Goal: Leave review/rating: Share an evaluation or opinion about a product, service, or content

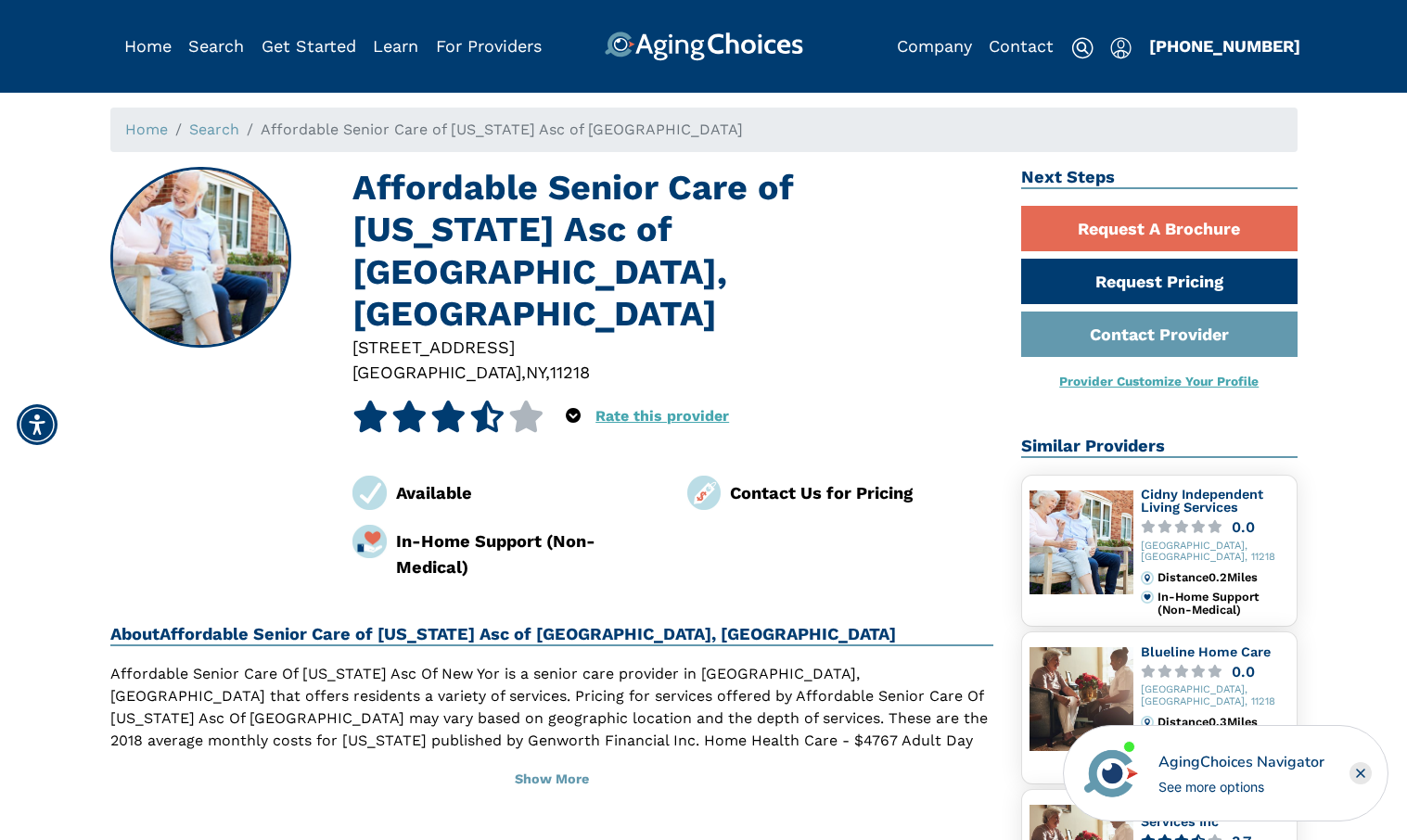
click at [407, 401] on icon at bounding box center [409, 417] width 36 height 31
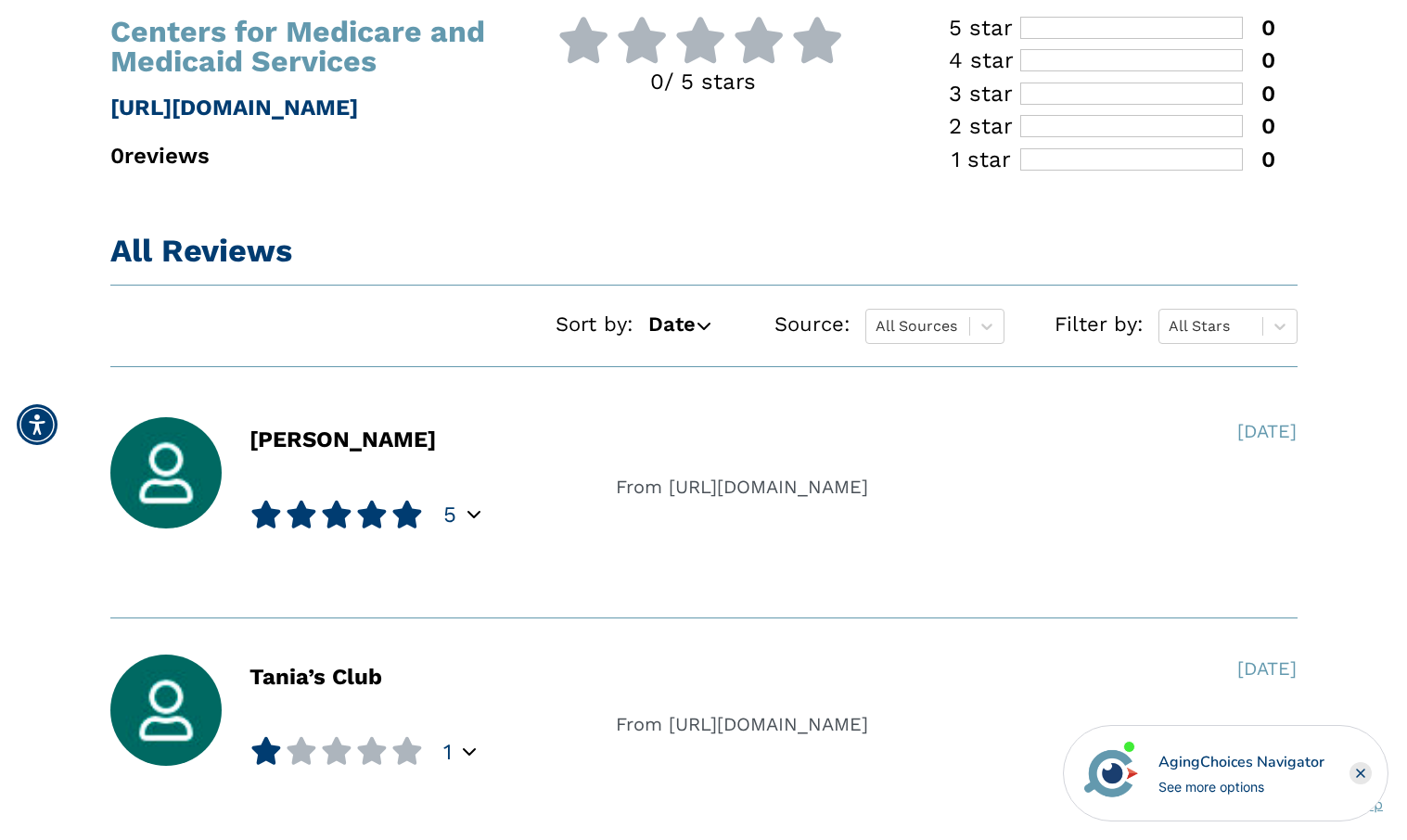
scroll to position [1127, 0]
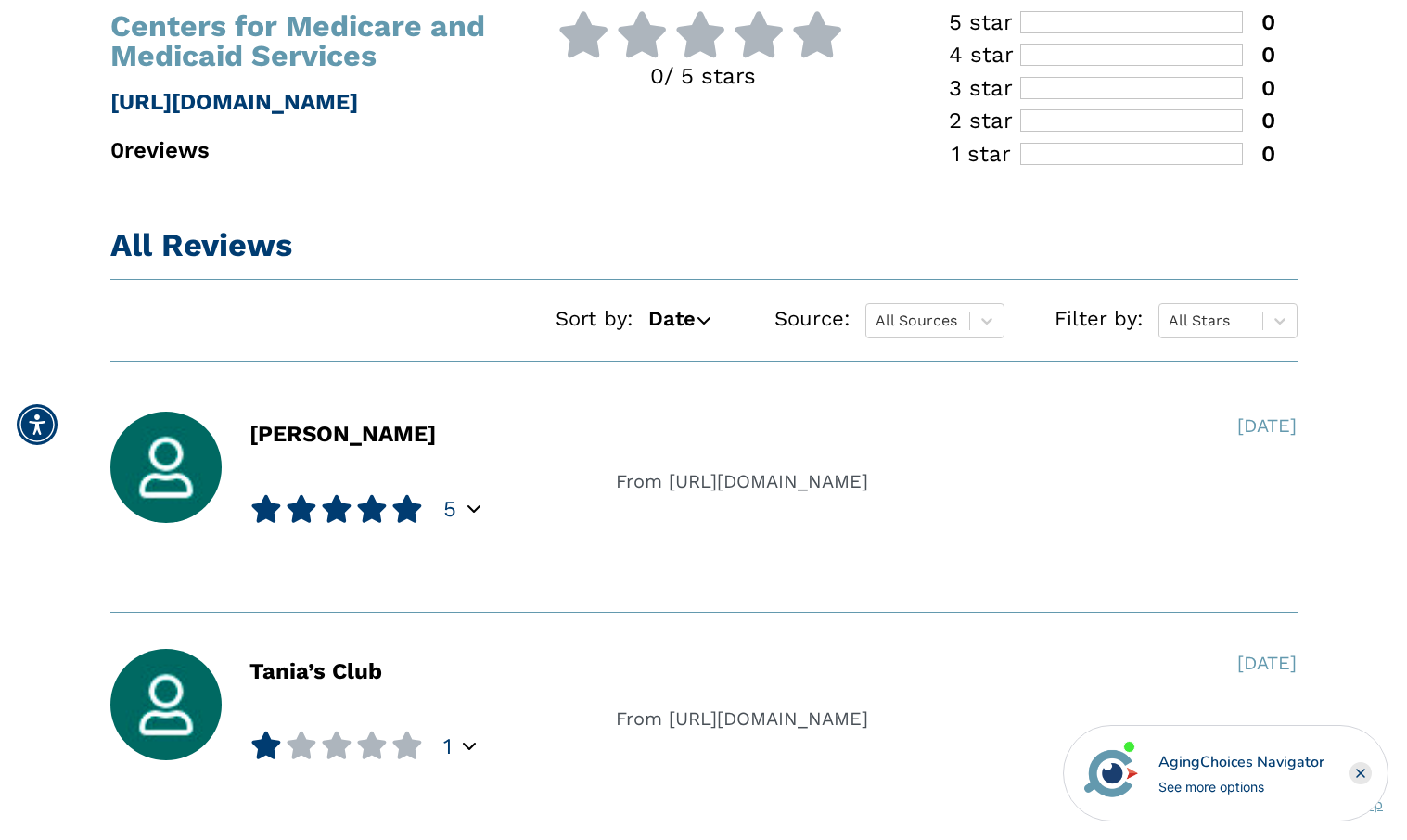
click at [469, 507] on icon "Popover trigger" at bounding box center [473, 507] width 13 height 15
click at [510, 455] on div "[PERSON_NAME]" at bounding box center [349, 467] width 478 height 111
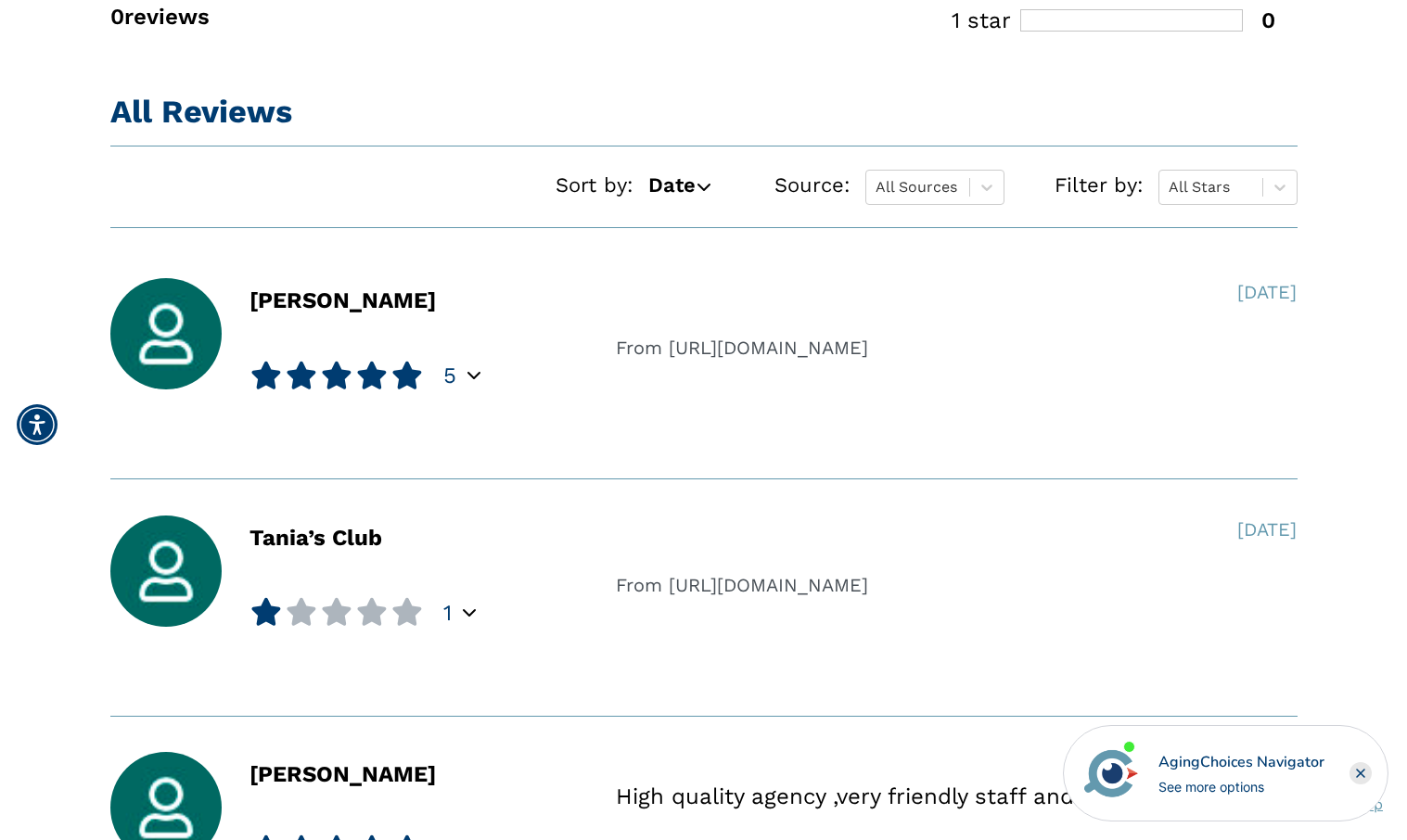
scroll to position [1269, 0]
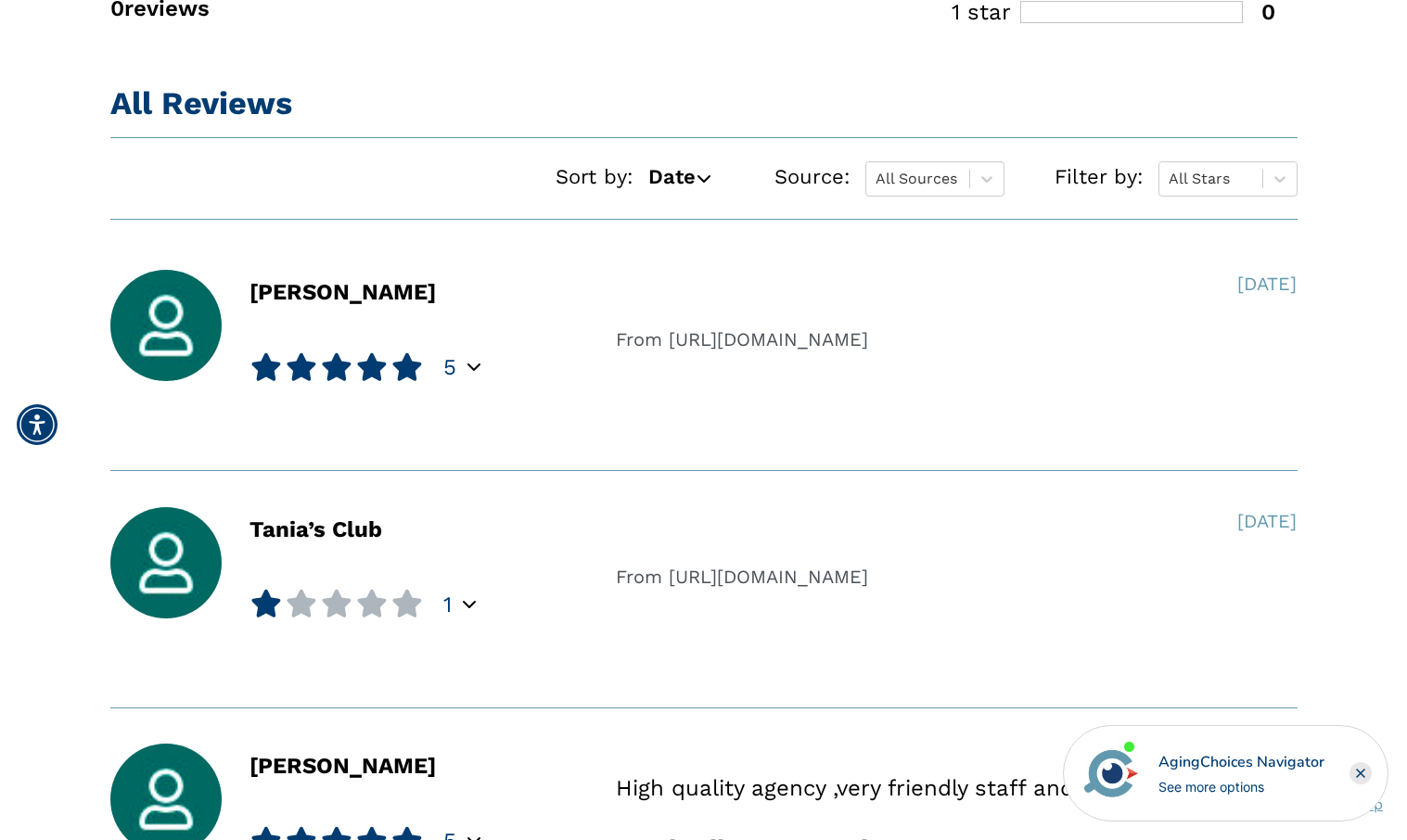
click at [462, 602] on icon "Popover trigger" at bounding box center [468, 603] width 13 height 15
click at [592, 627] on div "Tania’s Club 1 Activities & Programming Community Amenities Staff Communication…" at bounding box center [349, 570] width 506 height 126
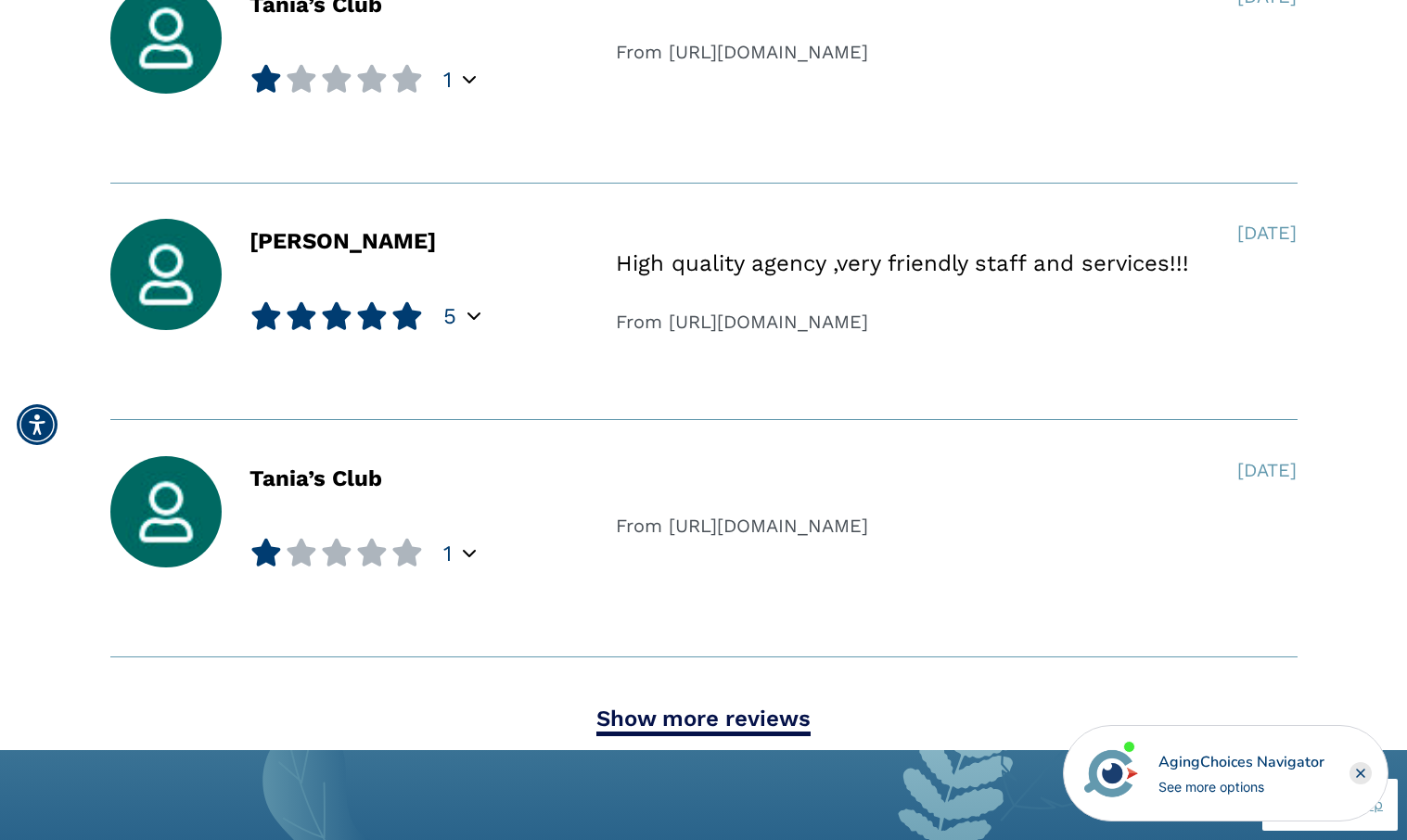
scroll to position [1799, 0]
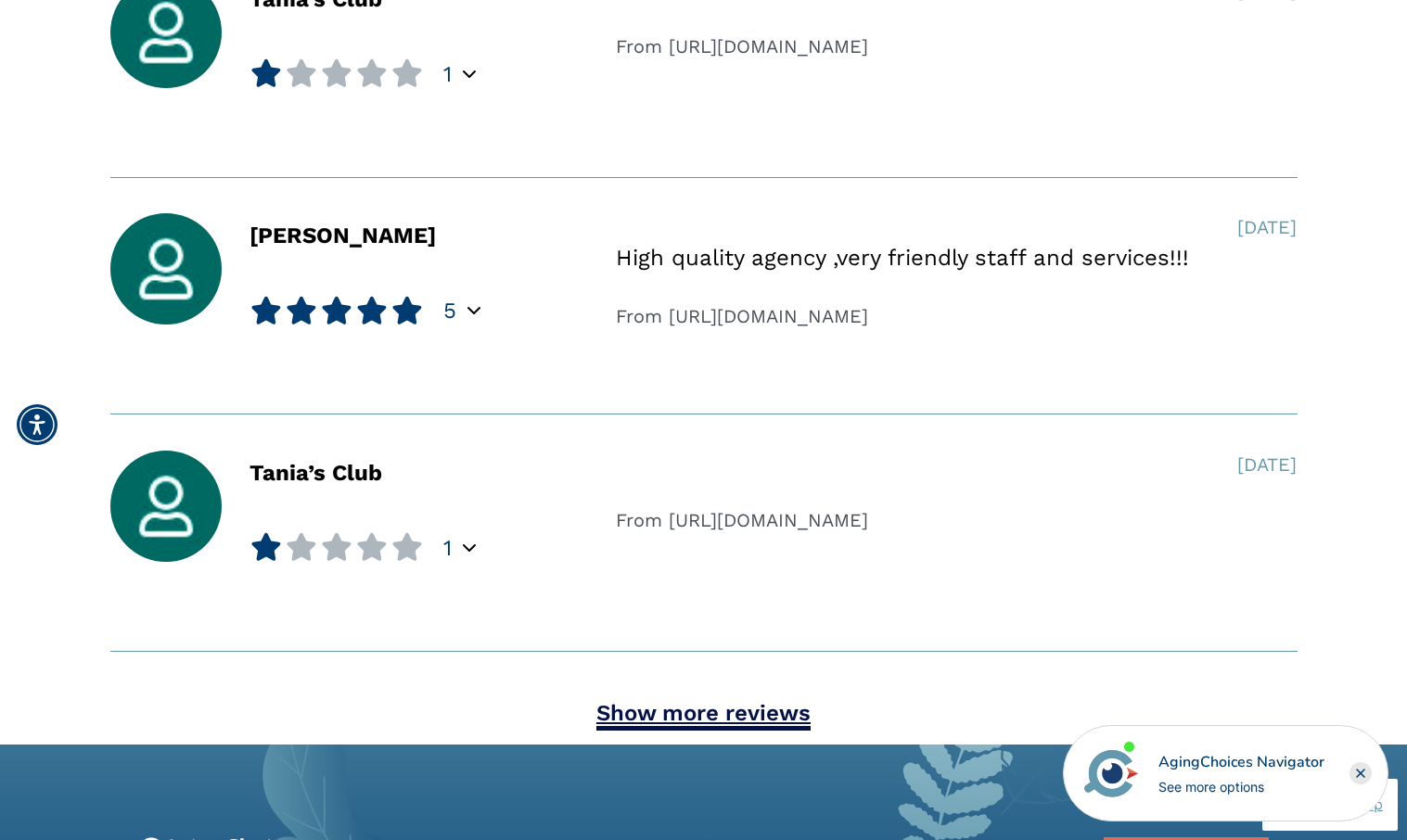
click at [622, 711] on link "Show more reviews" at bounding box center [704, 714] width 215 height 30
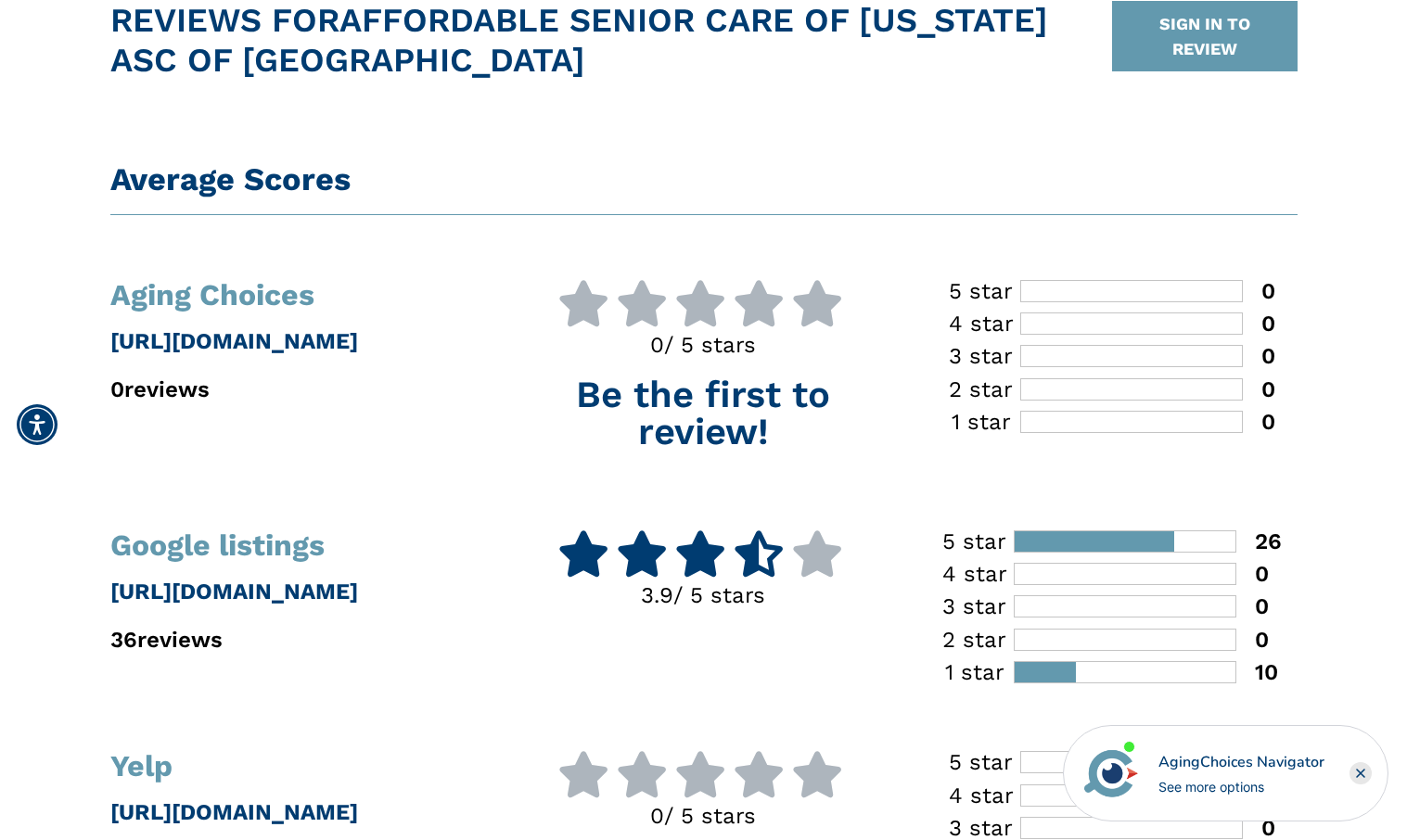
scroll to position [0, 0]
